Goal: Check status: Check status

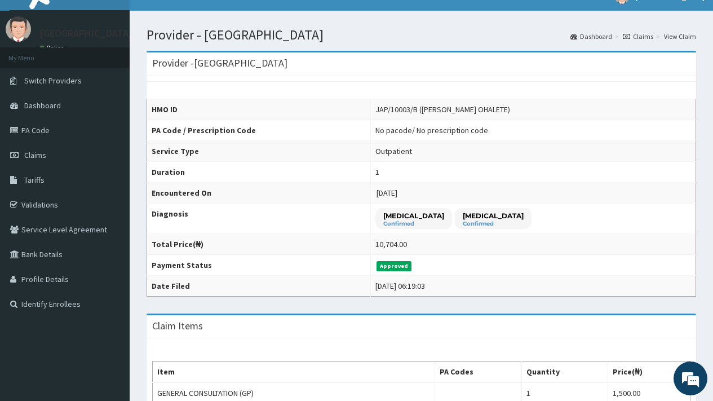
scroll to position [1, 0]
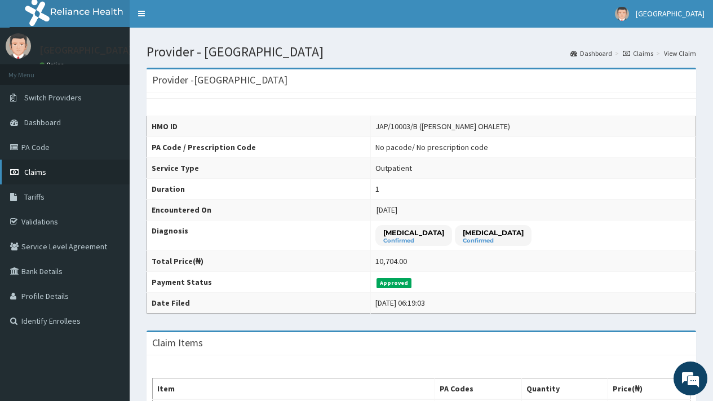
click at [45, 176] on span "Claims" at bounding box center [35, 172] width 22 height 10
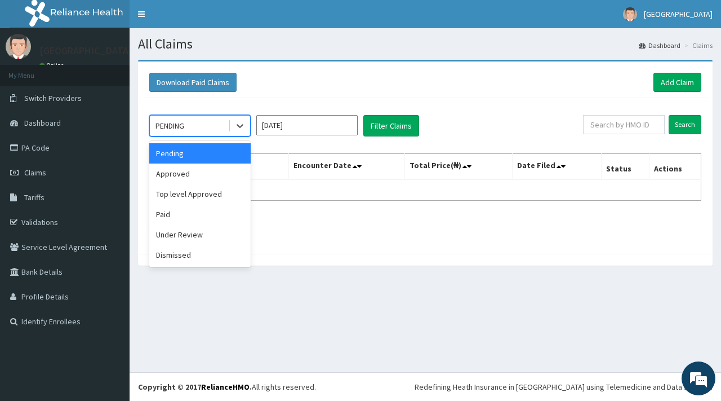
click at [202, 123] on div "PENDING" at bounding box center [189, 126] width 78 height 18
click at [296, 124] on input "[DATE]" at bounding box center [306, 125] width 101 height 20
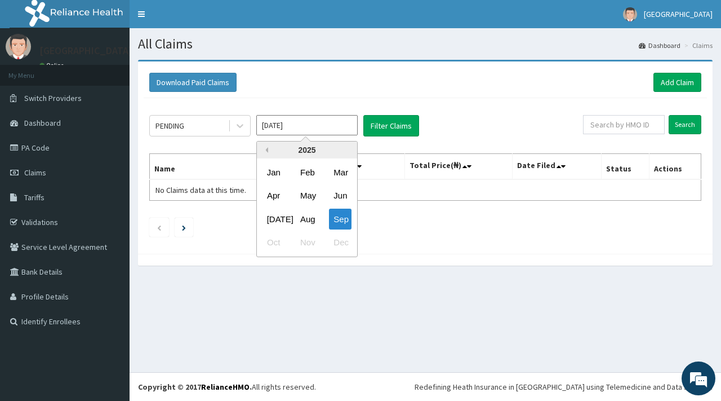
click at [266, 150] on button "Previous Year" at bounding box center [266, 150] width 6 height 6
click at [337, 220] on div "Sep" at bounding box center [340, 219] width 23 height 21
type input "Sep 2024"
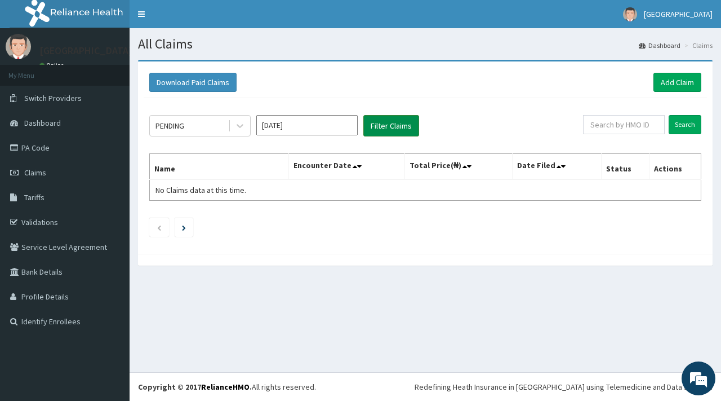
click at [393, 127] on button "Filter Claims" at bounding box center [391, 125] width 56 height 21
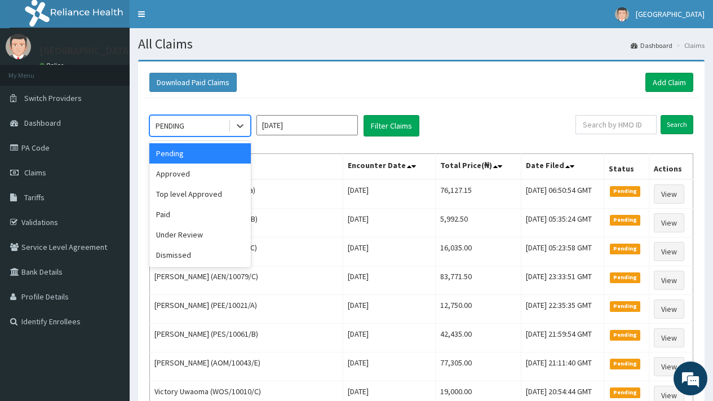
click at [175, 123] on div "PENDING" at bounding box center [170, 125] width 29 height 11
click at [174, 172] on div "Approved" at bounding box center [199, 173] width 101 height 20
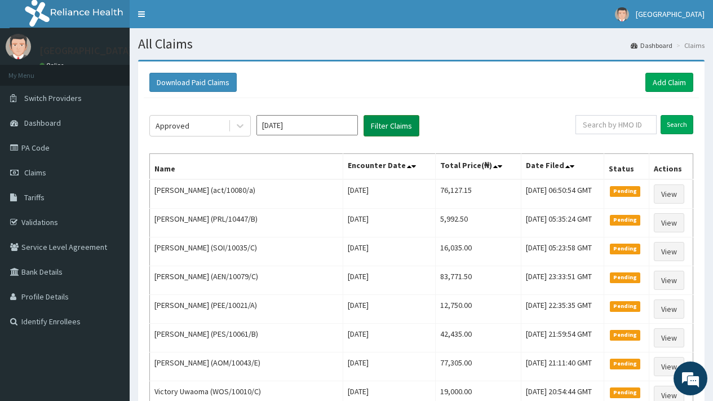
click at [388, 124] on button "Filter Claims" at bounding box center [391, 125] width 56 height 21
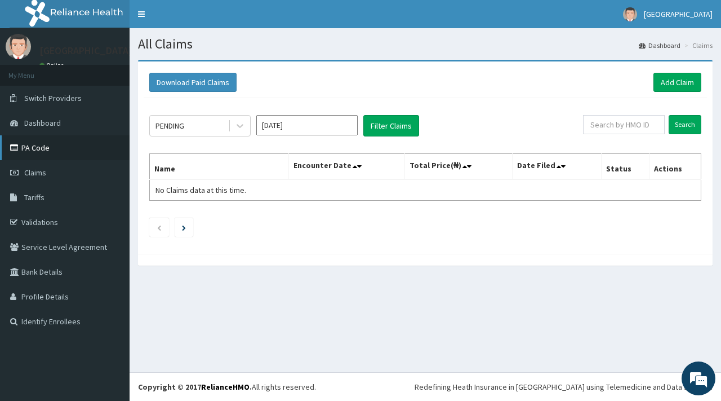
click at [33, 148] on link "PA Code" at bounding box center [65, 147] width 130 height 25
